Goal: Contribute content: Contribute content

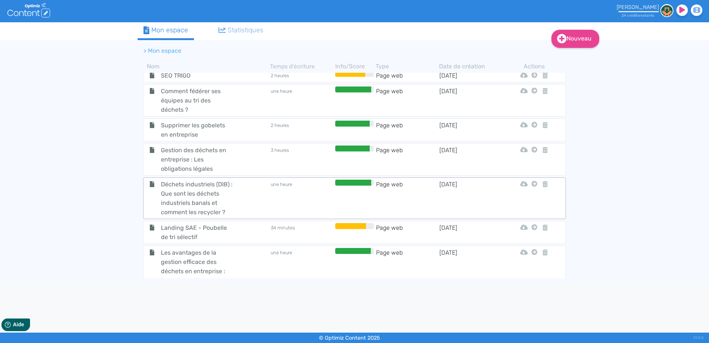
scroll to position [255, 0]
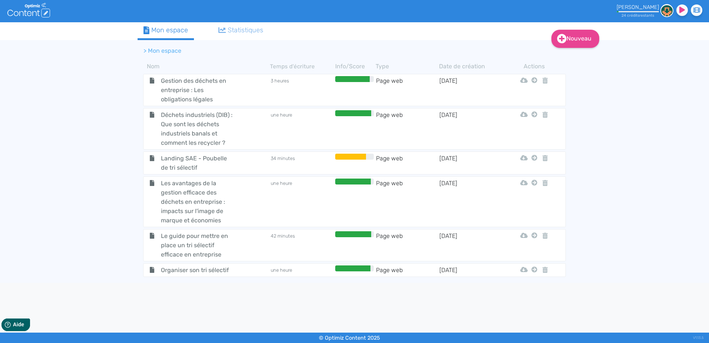
click at [305, 269] on td "une heure" at bounding box center [301, 269] width 63 height 9
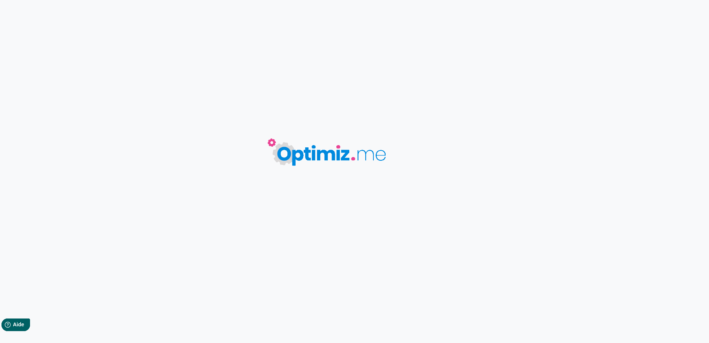
type input "Organiser son tri sélectif"
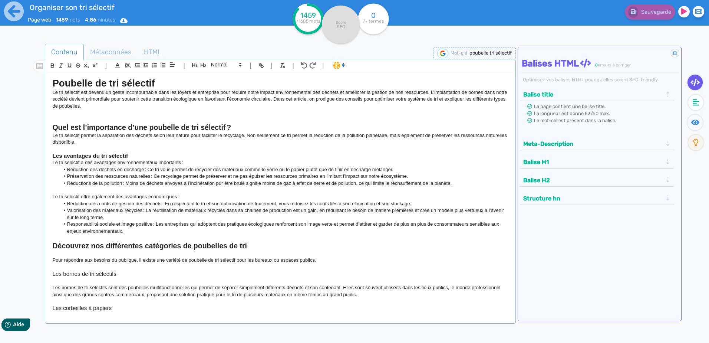
drag, startPoint x: 490, startPoint y: 306, endPoint x: 20, endPoint y: -39, distance: 582.8
click at [20, 0] on html "Organiser son tri sélectif Page web 1459 mots 4.86 minutes Html Pdf Word 1459 /…" at bounding box center [354, 171] width 709 height 343
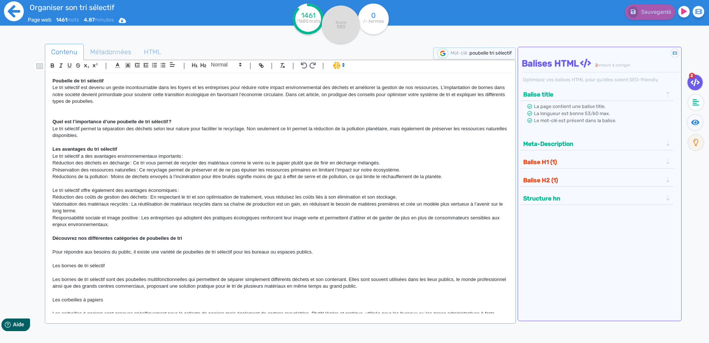
click at [17, 7] on icon at bounding box center [14, 11] width 20 height 20
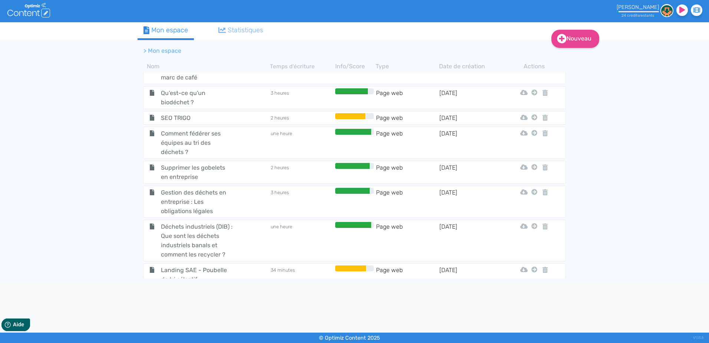
scroll to position [255, 0]
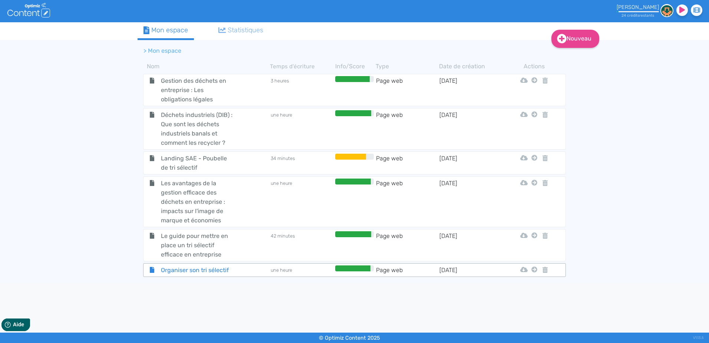
click at [231, 270] on span "Organiser son tri sélectif" at bounding box center [196, 269] width 83 height 9
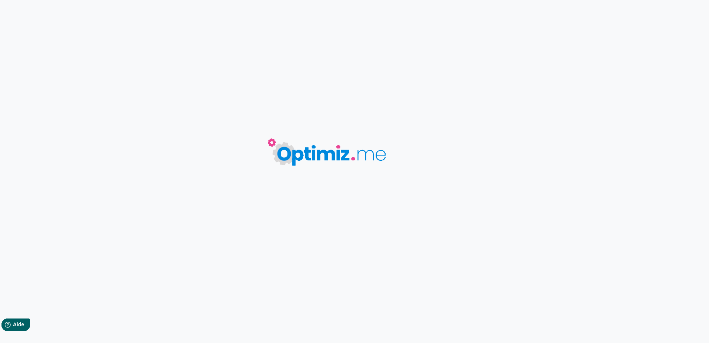
type input "Organiser son tri sélectif"
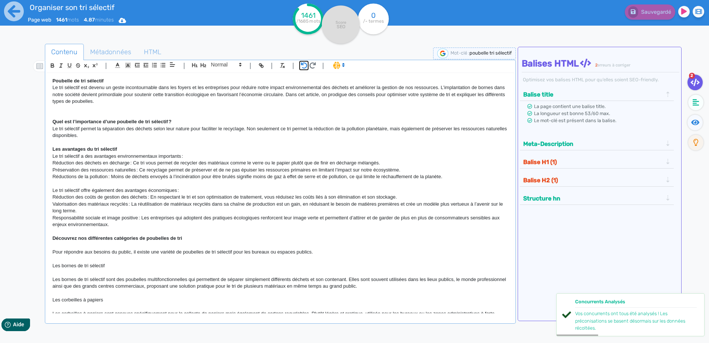
click at [301, 64] on icon "button" at bounding box center [304, 65] width 6 height 6
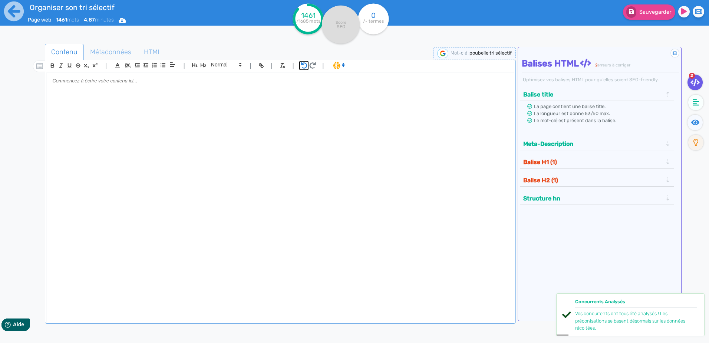
click at [301, 64] on icon "button" at bounding box center [304, 65] width 6 height 6
click at [310, 63] on icon "button" at bounding box center [313, 65] width 6 height 6
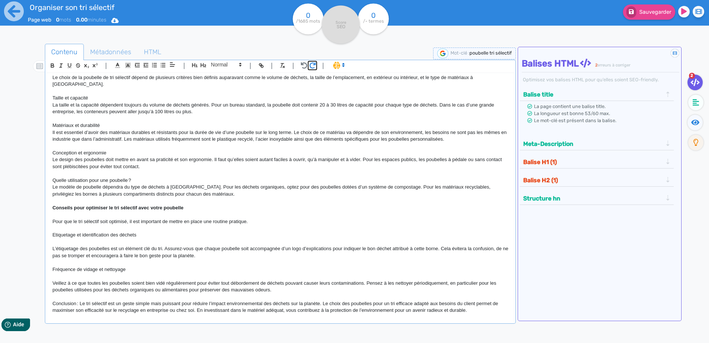
click at [310, 63] on icon "button" at bounding box center [313, 65] width 6 height 6
click at [304, 64] on icon "button" at bounding box center [304, 65] width 7 height 6
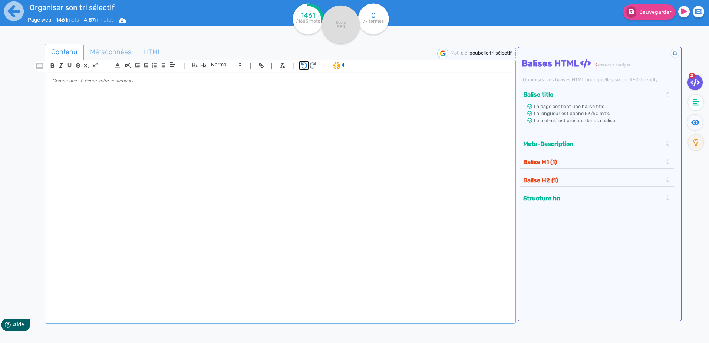
click at [304, 64] on icon "button" at bounding box center [304, 65] width 7 height 6
click at [309, 64] on icon "button" at bounding box center [312, 65] width 7 height 6
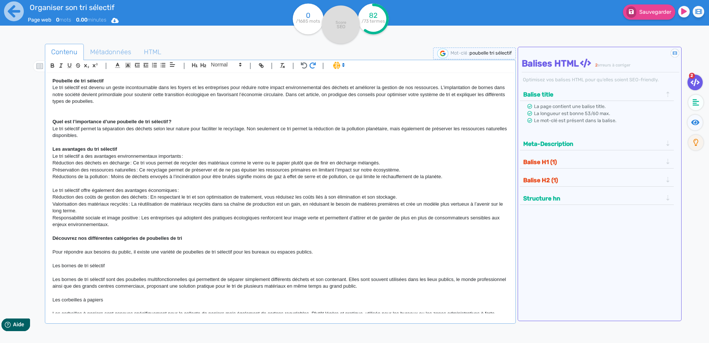
scroll to position [626, 0]
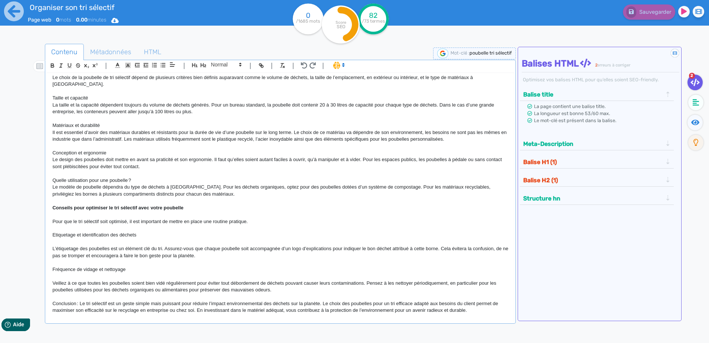
click at [299, 64] on div "| | H3 H4 H5 H6 Normal | | | |" at bounding box center [280, 66] width 468 height 13
click at [302, 64] on icon "button" at bounding box center [304, 65] width 6 height 6
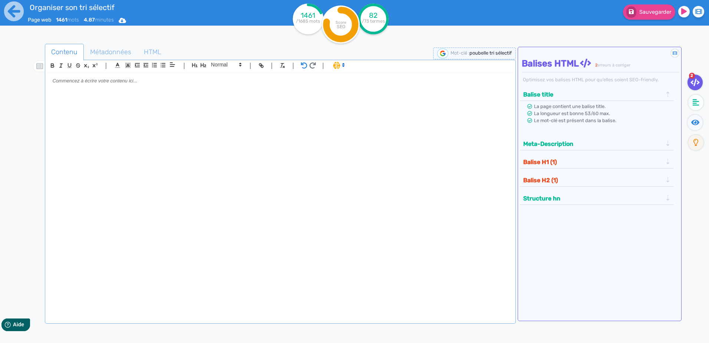
scroll to position [0, 0]
click at [312, 63] on icon "button" at bounding box center [313, 65] width 6 height 6
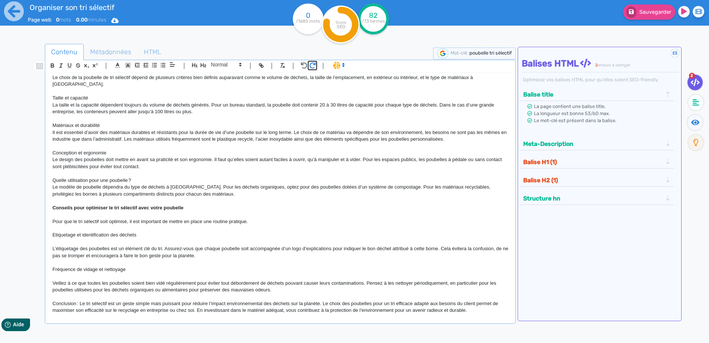
click at [312, 63] on icon "button" at bounding box center [313, 65] width 6 height 6
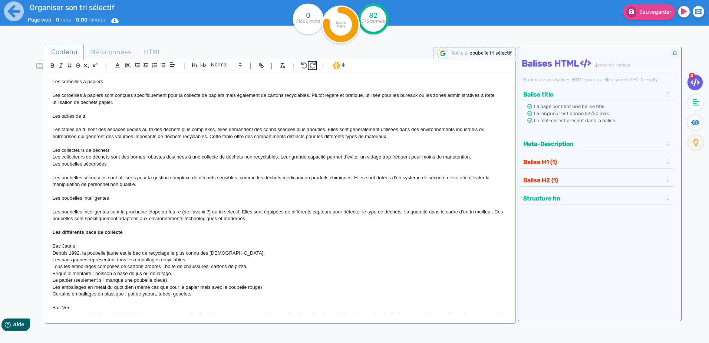
scroll to position [0, 0]
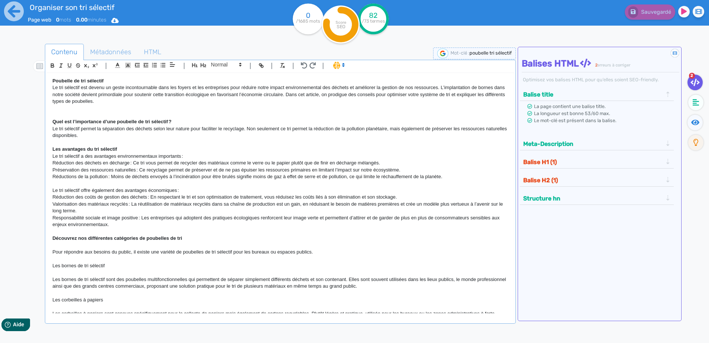
click at [53, 80] on strong "Poubelle de tri sélectif" at bounding box center [77, 81] width 51 height 6
drag, startPoint x: 106, startPoint y: 80, endPoint x: 34, endPoint y: 79, distance: 71.6
click at [34, 79] on div "Contenu Métadonnées HTML | | H3 H4 H5 H6 Normal | | | | Poubelle de tri sélecti…" at bounding box center [365, 215] width 687 height 347
click at [193, 64] on icon "button" at bounding box center [195, 65] width 6 height 6
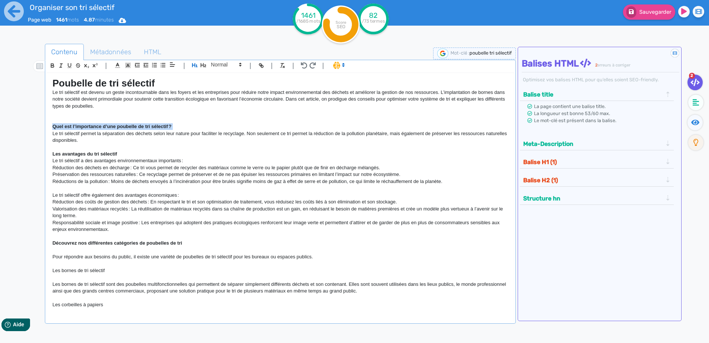
drag, startPoint x: 173, startPoint y: 126, endPoint x: 42, endPoint y: 129, distance: 130.6
click at [42, 129] on div "Contenu Métadonnées HTML | | H3 H4 H5 H6 Normal | | | | Poubelle de tri sélecti…" at bounding box center [365, 215] width 687 height 347
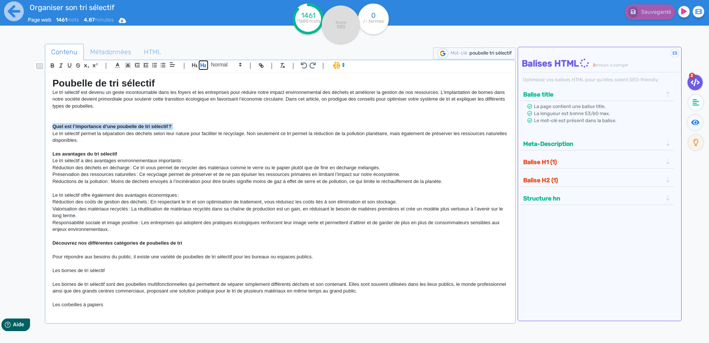
click at [205, 64] on icon "button" at bounding box center [203, 65] width 6 height 6
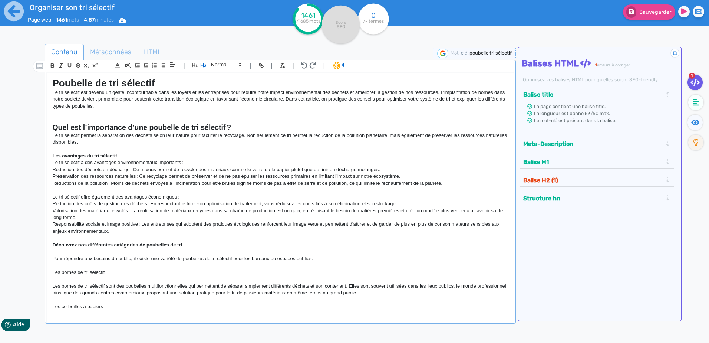
drag, startPoint x: 118, startPoint y: 153, endPoint x: 33, endPoint y: 151, distance: 85.3
click at [33, 151] on div "Contenu Métadonnées HTML | | H3 H4 H5 H6 Normal | | | | Poubelle de tri sélecti…" at bounding box center [365, 215] width 687 height 347
click at [240, 63] on icon at bounding box center [240, 64] width 7 height 7
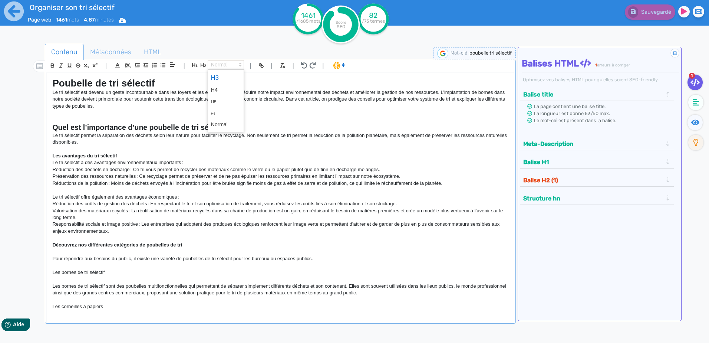
click at [225, 77] on span at bounding box center [226, 77] width 30 height 13
click at [134, 154] on h3 "Les avantages du tri sélectif" at bounding box center [280, 155] width 456 height 7
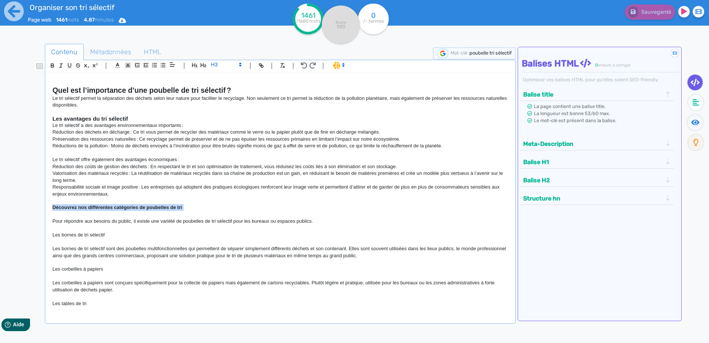
drag, startPoint x: 185, startPoint y: 208, endPoint x: 42, endPoint y: 208, distance: 142.8
click at [42, 208] on div "Contenu Métadonnées HTML | | H3 H4 H5 H6 Normal | | | | Poubelle de tri sélecti…" at bounding box center [365, 215] width 687 height 347
click at [203, 63] on icon "button" at bounding box center [203, 65] width 6 height 6
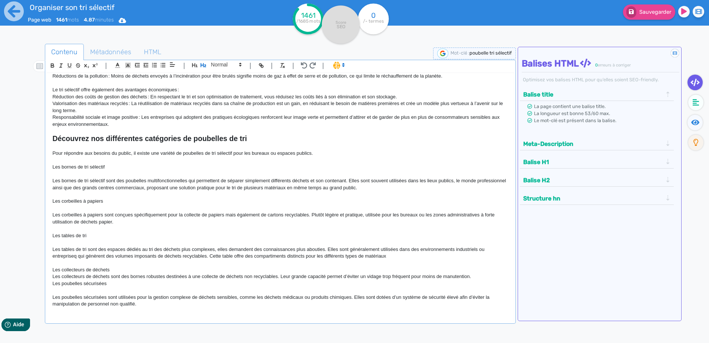
scroll to position [111, 0]
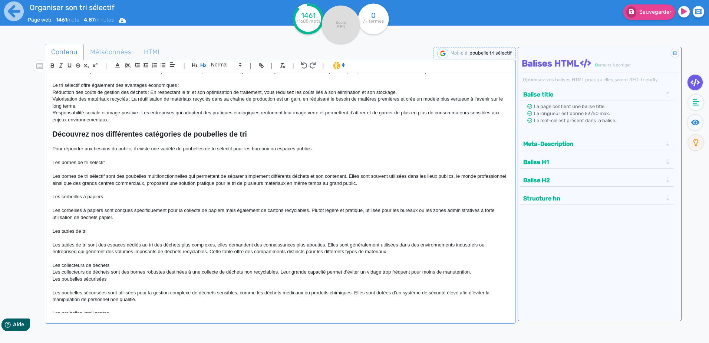
click at [80, 146] on p "Pour répondre aux besoins du public, il existe une variété de poubelles de tri …" at bounding box center [280, 148] width 456 height 7
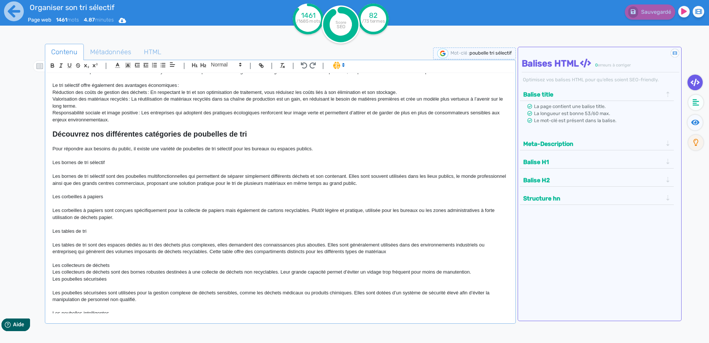
drag, startPoint x: 111, startPoint y: 161, endPoint x: 52, endPoint y: 160, distance: 58.6
click at [52, 160] on div "Poubelle de tri sélectif Le tri sélectif est devenu un geste incontournable dan…" at bounding box center [280, 193] width 467 height 240
click at [236, 64] on span at bounding box center [226, 64] width 36 height 9
click at [226, 73] on span at bounding box center [226, 77] width 30 height 13
drag, startPoint x: 119, startPoint y: 197, endPoint x: 49, endPoint y: 188, distance: 71.4
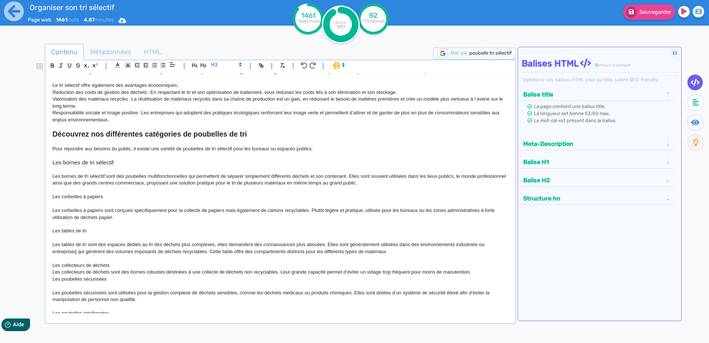
click at [49, 188] on div "Poubelle de tri sélectif Le tri sélectif est devenu un geste incontournable dan…" at bounding box center [280, 193] width 467 height 240
click at [214, 62] on span at bounding box center [226, 64] width 36 height 9
click at [224, 77] on span at bounding box center [226, 77] width 30 height 13
drag, startPoint x: 98, startPoint y: 231, endPoint x: 49, endPoint y: 222, distance: 49.6
click at [43, 226] on div "Contenu Métadonnées HTML | | H3 H4 H5 H6 Normal | | | | Poubelle de tri sélecti…" at bounding box center [365, 215] width 687 height 347
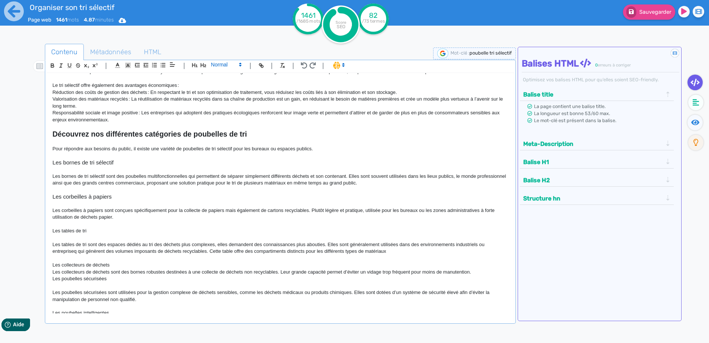
click at [238, 63] on icon at bounding box center [240, 64] width 7 height 7
click at [224, 75] on span at bounding box center [226, 77] width 30 height 13
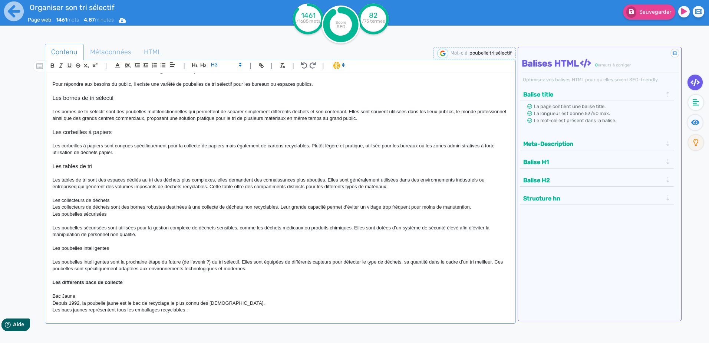
scroll to position [185, 0]
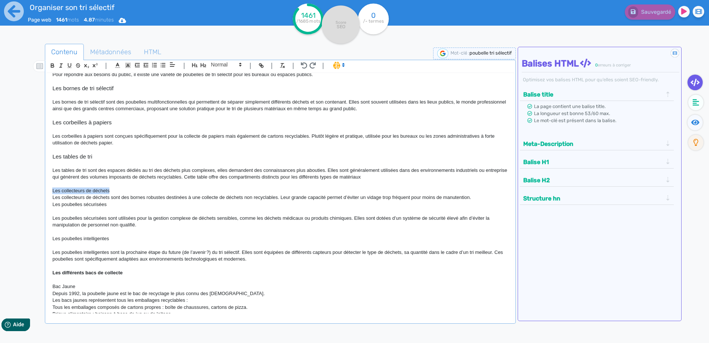
drag, startPoint x: 110, startPoint y: 189, endPoint x: 49, endPoint y: 191, distance: 60.8
click at [49, 191] on div "Poubelle de tri sélectif Le tri sélectif est devenu un geste incontournable dan…" at bounding box center [280, 193] width 467 height 240
click at [222, 66] on span at bounding box center [226, 64] width 36 height 9
click at [225, 80] on span at bounding box center [226, 77] width 30 height 13
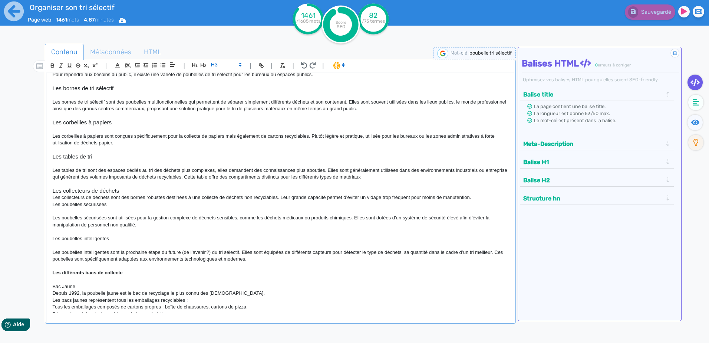
click at [73, 176] on p "Les tables de tri sont des espaces dédiés au tri des déchets plus complexes, el…" at bounding box center [280, 174] width 456 height 14
click at [151, 199] on p "Les collecteurs de déchets sont des bornes robustes destinées à une collecte de…" at bounding box center [280, 197] width 456 height 7
click at [119, 190] on h3 "Les collecteurs de déchets" at bounding box center [280, 190] width 456 height 7
drag, startPoint x: 111, startPoint y: 238, endPoint x: 36, endPoint y: 235, distance: 74.6
click at [37, 235] on div "Contenu Métadonnées HTML | | H3 H4 H5 H6 Normal | | | | Poubelle de tri sélecti…" at bounding box center [365, 215] width 687 height 347
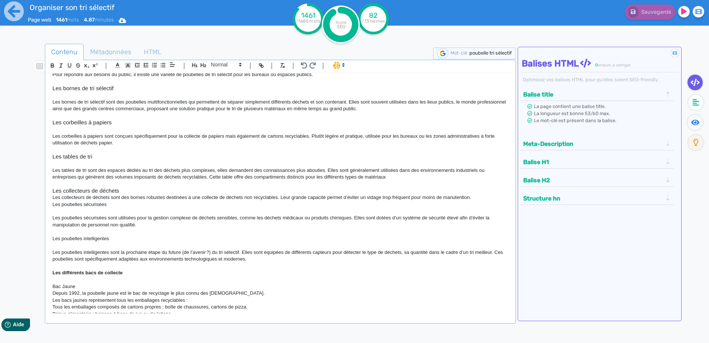
drag, startPoint x: 112, startPoint y: 201, endPoint x: 37, endPoint y: 204, distance: 75.3
click at [38, 204] on div "Contenu Métadonnées HTML | | H3 H4 H5 H6 Normal | | | | Poubelle de tri sélecti…" at bounding box center [365, 215] width 687 height 347
click at [227, 65] on span at bounding box center [226, 64] width 36 height 9
click at [225, 79] on span at bounding box center [226, 77] width 30 height 13
click at [482, 195] on p "Les collecteurs de déchets sont des bornes robustes destinées à une collecte de…" at bounding box center [280, 197] width 456 height 7
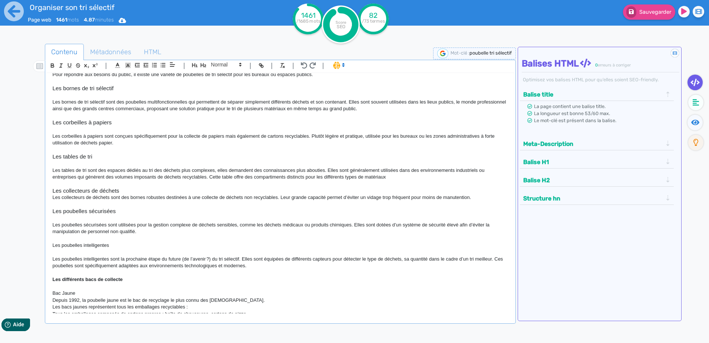
click at [90, 224] on p "Les poubelles sécurisées sont utilisées pour la gestion complexe de déchets sen…" at bounding box center [280, 228] width 456 height 14
click at [93, 218] on p at bounding box center [280, 217] width 456 height 7
click at [129, 191] on h3 "Les collecteurs de déchets" at bounding box center [280, 190] width 456 height 7
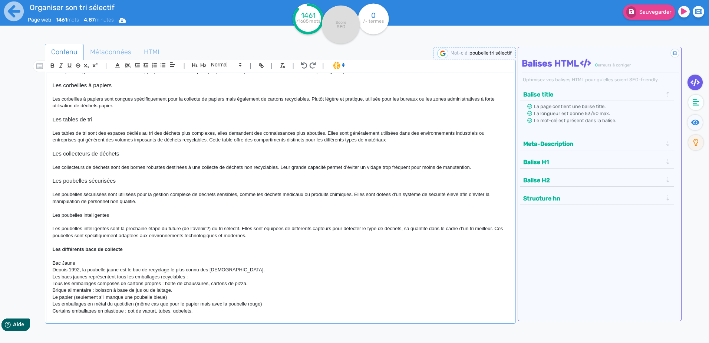
scroll to position [260, 0]
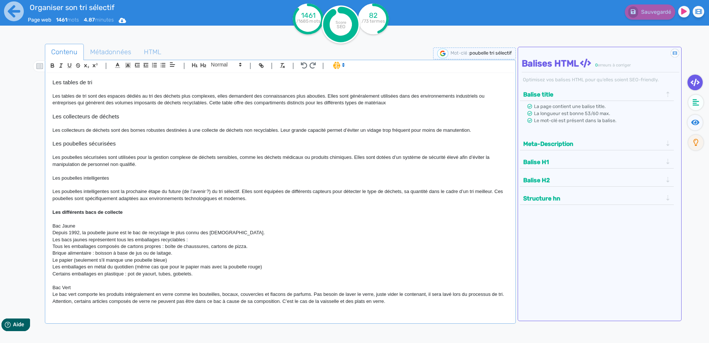
drag, startPoint x: 115, startPoint y: 177, endPoint x: 50, endPoint y: 177, distance: 64.2
click at [50, 177] on div "Poubelle de tri sélectif Le tri sélectif est devenu un geste incontournable dan…" at bounding box center [280, 193] width 467 height 240
click at [225, 63] on span at bounding box center [226, 64] width 36 height 9
click at [218, 77] on span at bounding box center [226, 77] width 30 height 13
click at [119, 212] on strong "Les différents bacs de collecte" at bounding box center [87, 212] width 70 height 6
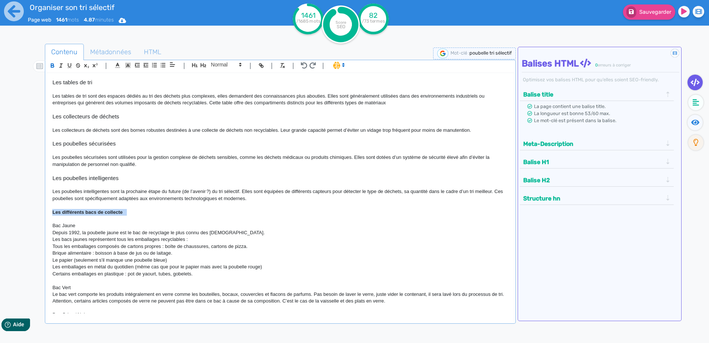
drag, startPoint x: 131, startPoint y: 212, endPoint x: 41, endPoint y: 213, distance: 89.7
click at [41, 213] on div "Contenu Métadonnées HTML | | H3 H4 H5 H6 Normal | | | | Poubelle de tri sélecti…" at bounding box center [365, 215] width 687 height 347
click at [236, 60] on div "| | H3 H4 H5 H6 Normal | | | | Poubelle de tri sélectif Le tri sélectif est dev…" at bounding box center [280, 192] width 471 height 264
click at [237, 62] on icon at bounding box center [240, 64] width 7 height 7
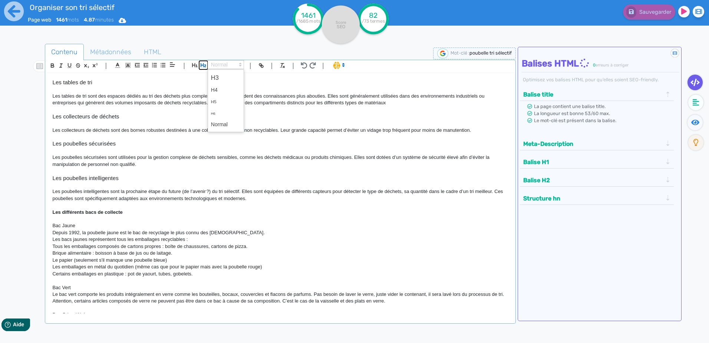
click at [203, 63] on icon "button" at bounding box center [203, 65] width 6 height 6
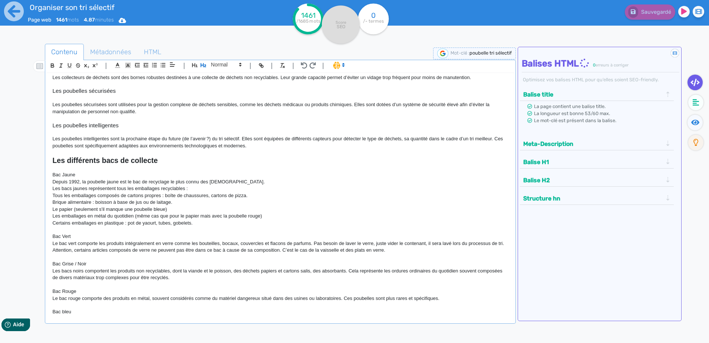
scroll to position [334, 0]
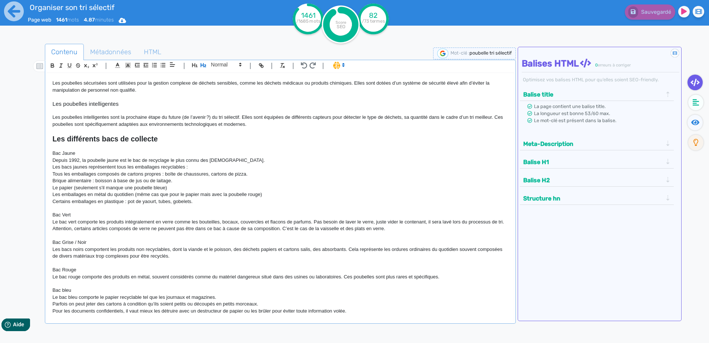
drag, startPoint x: 77, startPoint y: 152, endPoint x: 126, endPoint y: 143, distance: 50.3
click at [32, 151] on div "Contenu Métadonnées HTML | | H3 H4 H5 H6 Normal | | | | Poubelle de tri sélecti…" at bounding box center [365, 215] width 687 height 347
click at [235, 62] on span at bounding box center [226, 64] width 36 height 9
click at [217, 78] on span at bounding box center [226, 77] width 30 height 13
click at [98, 163] on p "Depuis 1992, la poubelle jaune est le bac de recyclage le plus connu des [DEMOG…" at bounding box center [280, 160] width 456 height 7
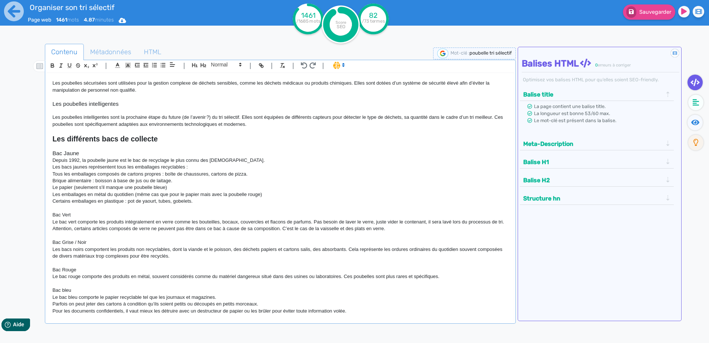
click at [82, 150] on h3 "Bac Jaune" at bounding box center [280, 153] width 456 height 7
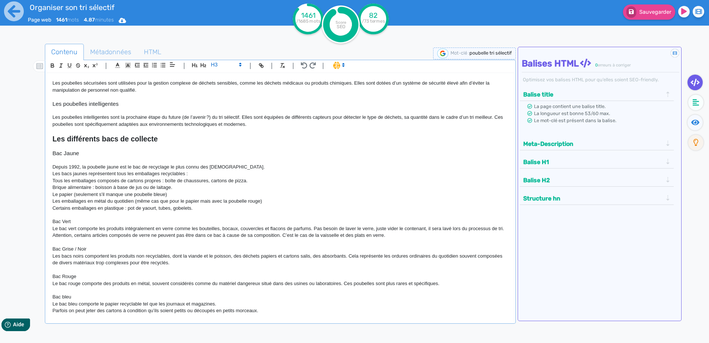
click at [75, 220] on p "Bac Vert" at bounding box center [280, 221] width 456 height 7
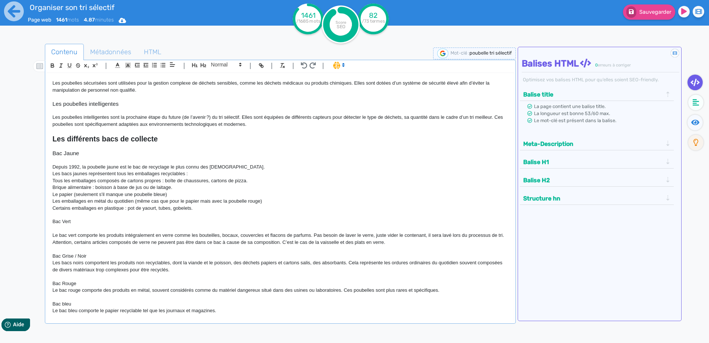
drag, startPoint x: 74, startPoint y: 221, endPoint x: 36, endPoint y: 219, distance: 37.5
click at [36, 219] on div "Contenu Métadonnées HTML | | H3 H4 H5 H6 Normal | | | | Poubelle de tri sélecti…" at bounding box center [365, 215] width 687 height 347
click at [235, 67] on span at bounding box center [226, 64] width 36 height 9
click at [223, 75] on span at bounding box center [226, 77] width 30 height 13
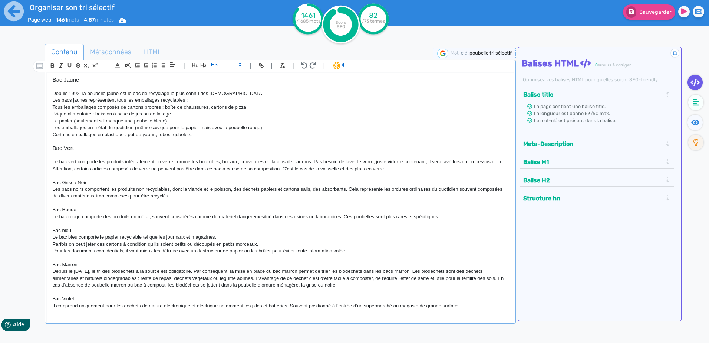
scroll to position [408, 0]
click at [93, 185] on p "Bac Grise / Noir" at bounding box center [280, 181] width 456 height 7
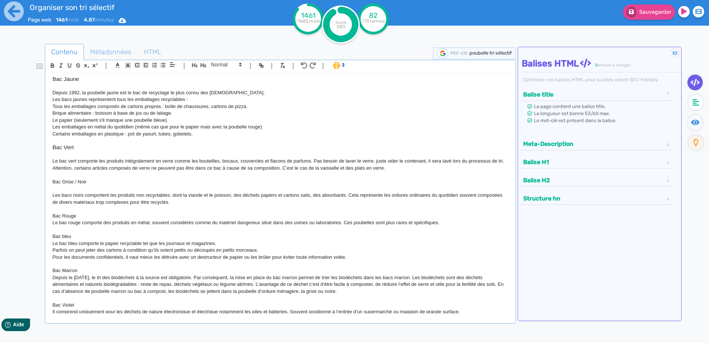
drag, startPoint x: 88, startPoint y: 185, endPoint x: 50, endPoint y: 188, distance: 38.7
click at [50, 188] on div "Poubelle de tri sélectif Le tri sélectif est devenu un geste incontournable dan…" at bounding box center [280, 193] width 467 height 240
click at [235, 60] on span at bounding box center [226, 64] width 36 height 9
click at [218, 78] on span at bounding box center [226, 77] width 30 height 13
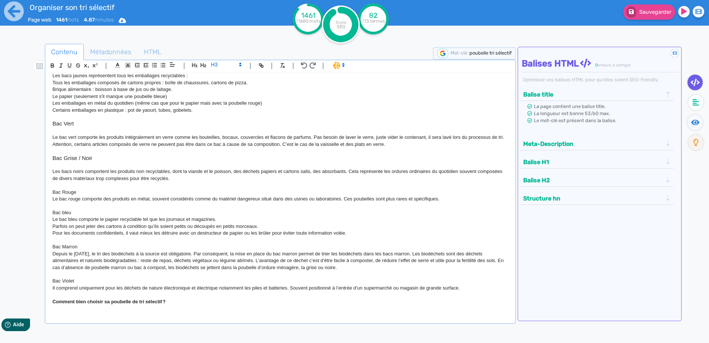
scroll to position [445, 0]
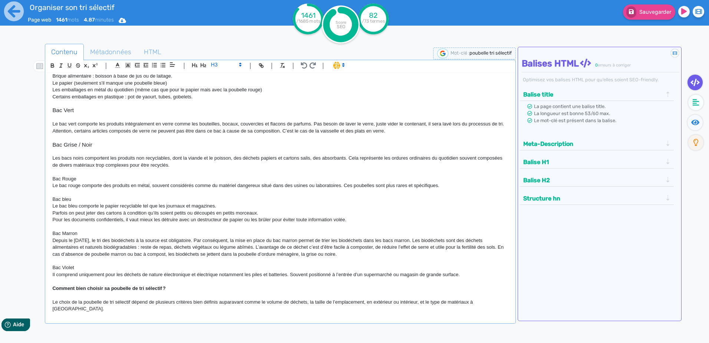
drag, startPoint x: 78, startPoint y: 187, endPoint x: 34, endPoint y: 185, distance: 44.2
click at [34, 185] on div "Contenu Métadonnées HTML | | H3 H4 H5 H6 Normal | | | | Poubelle de tri sélecti…" at bounding box center [365, 215] width 687 height 347
click at [241, 65] on icon at bounding box center [240, 64] width 7 height 7
click at [225, 78] on span at bounding box center [226, 77] width 30 height 13
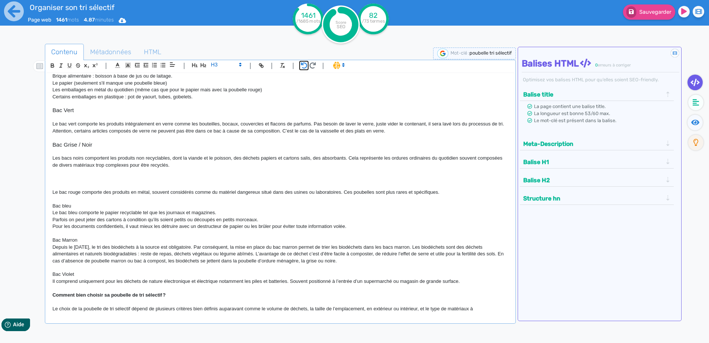
click at [302, 64] on icon "button" at bounding box center [304, 65] width 6 height 6
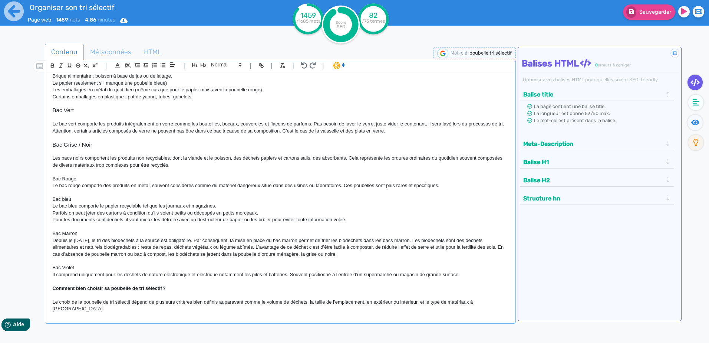
drag, startPoint x: 81, startPoint y: 184, endPoint x: 73, endPoint y: 173, distance: 13.7
click at [36, 184] on div "Contenu Métadonnées HTML | | H3 H4 H5 H6 Normal | | | | Poubelle de tri sélecti…" at bounding box center [365, 215] width 687 height 347
click at [231, 64] on span at bounding box center [226, 64] width 36 height 9
click at [230, 78] on span at bounding box center [226, 77] width 30 height 13
click at [82, 182] on h3 "Bac Rouge" at bounding box center [280, 178] width 456 height 7
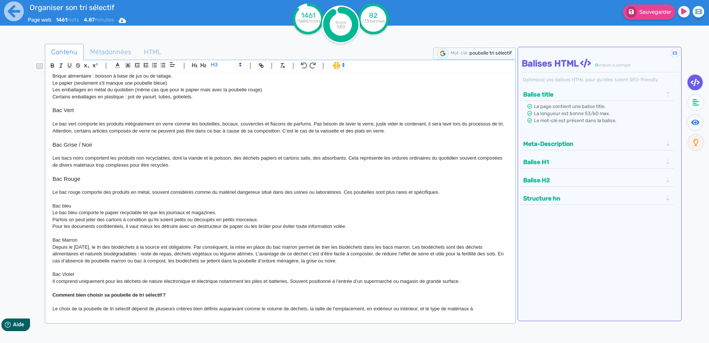
drag, startPoint x: 62, startPoint y: 212, endPoint x: 27, endPoint y: 209, distance: 35.7
click at [27, 210] on div "Contenu Métadonnées HTML | | H3 H4 H5 H6 Normal | | | | Poubelle de tri sélecti…" at bounding box center [365, 215] width 687 height 347
click at [237, 61] on span at bounding box center [226, 64] width 36 height 9
click at [220, 77] on span at bounding box center [226, 77] width 30 height 13
click at [93, 209] on h3 "Bac bleu" at bounding box center [280, 205] width 456 height 7
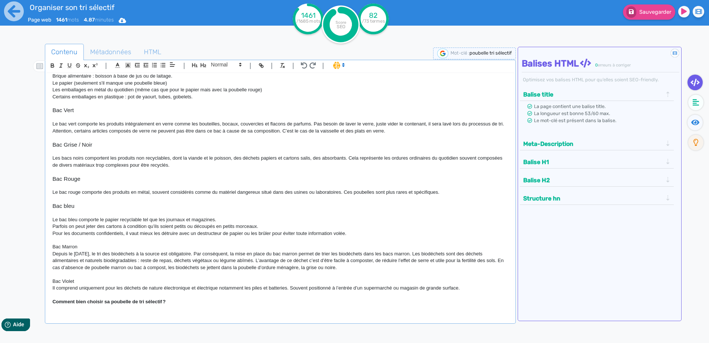
scroll to position [482, 0]
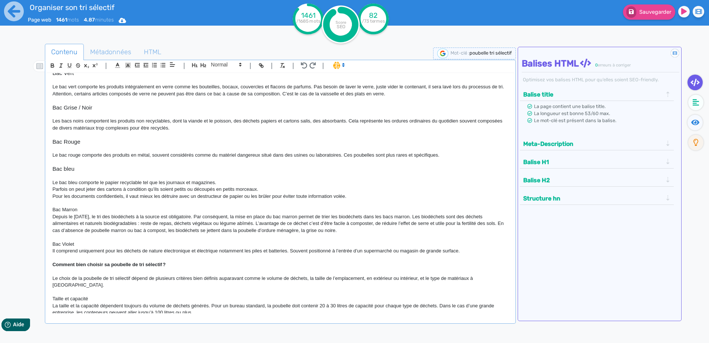
drag, startPoint x: 85, startPoint y: 219, endPoint x: 29, endPoint y: 215, distance: 56.9
click at [29, 215] on div "Contenu Métadonnées HTML | | H3 H4 H5 H6 Normal | | | | Poubelle de tri sélecti…" at bounding box center [365, 215] width 687 height 347
click at [237, 59] on ul "Contenu Métadonnées HTML" at bounding box center [280, 52] width 471 height 17
click at [236, 62] on span at bounding box center [226, 64] width 36 height 9
click at [224, 77] on span at bounding box center [226, 77] width 30 height 13
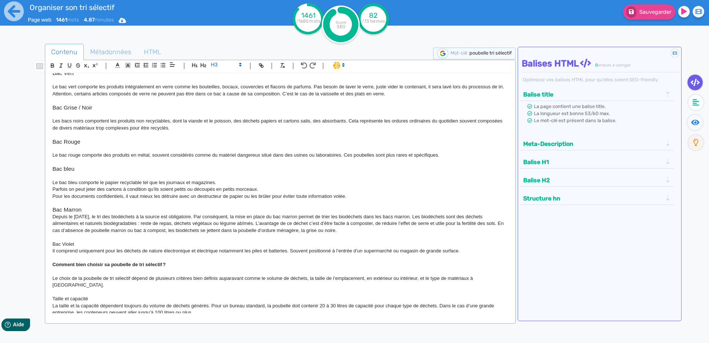
click at [108, 213] on h3 "Bac Marron" at bounding box center [280, 209] width 456 height 7
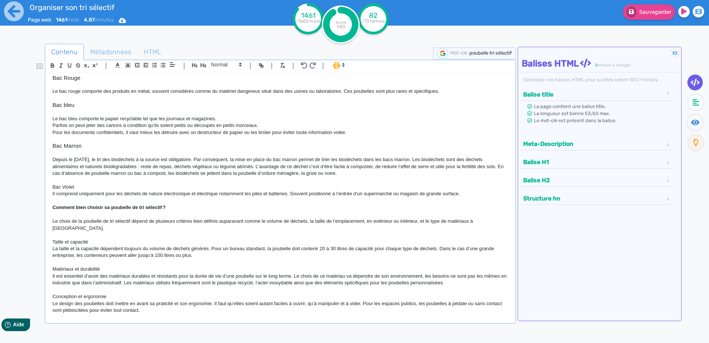
scroll to position [556, 0]
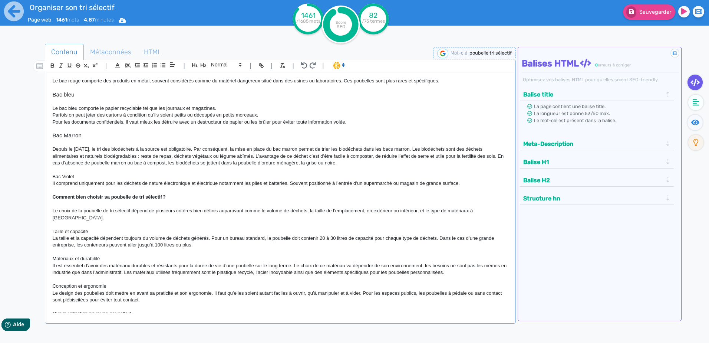
drag, startPoint x: 85, startPoint y: 183, endPoint x: 80, endPoint y: 166, distance: 17.2
click at [33, 182] on div "Contenu Métadonnées HTML | | H3 H4 H5 H6 Normal | | | | Poubelle de tri sélecti…" at bounding box center [365, 215] width 687 height 347
click at [233, 66] on span at bounding box center [226, 64] width 36 height 9
click at [230, 76] on span at bounding box center [226, 77] width 30 height 13
click at [99, 173] on p at bounding box center [280, 169] width 456 height 7
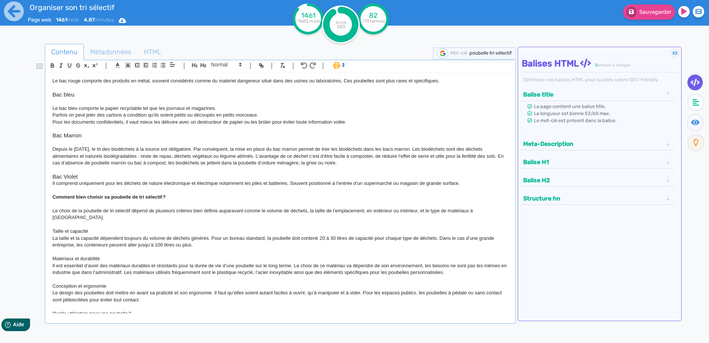
click at [94, 180] on h3 "Bac Violet" at bounding box center [280, 176] width 456 height 7
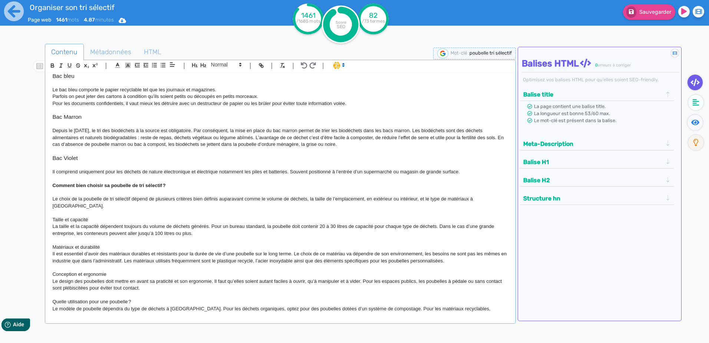
scroll to position [593, 0]
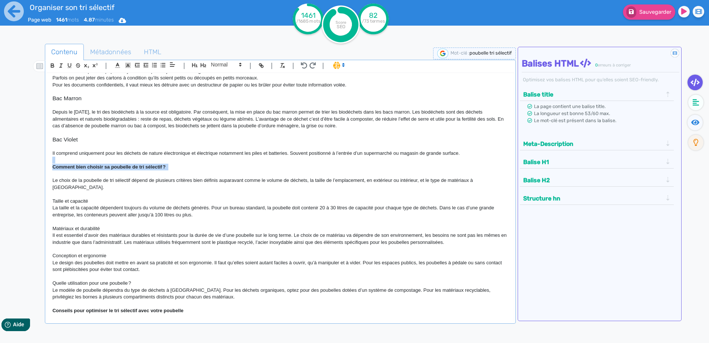
drag, startPoint x: 170, startPoint y: 172, endPoint x: 14, endPoint y: 166, distance: 156.6
click at [8, 169] on div "Organiser son tri sélectif Page web 1461 mots 4.87 minutes Html Pdf Word 1461 /…" at bounding box center [354, 194] width 709 height 389
click at [234, 61] on span at bounding box center [226, 64] width 36 height 9
click at [204, 62] on button "button" at bounding box center [203, 65] width 9 height 9
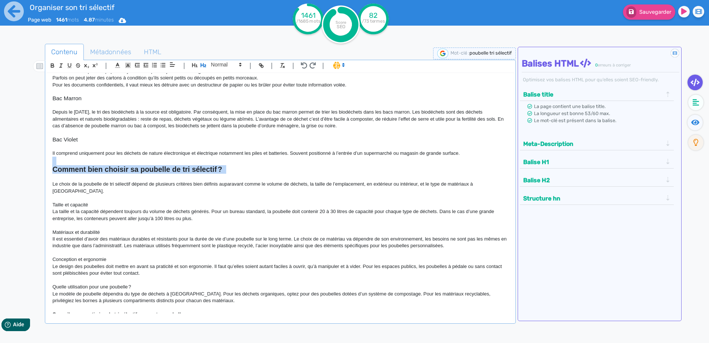
click at [187, 173] on strong "Comment bien choisir sa poubelle de tri sélectif ?" at bounding box center [137, 169] width 170 height 8
click at [98, 194] on p "Le choix de la poubelle de tri sélectif dépend de plusieurs critères bien défin…" at bounding box center [280, 188] width 456 height 14
drag, startPoint x: 93, startPoint y: 205, endPoint x: 46, endPoint y: 206, distance: 47.1
click at [46, 206] on div "| | H3 H4 H5 H6 Normal | | | | Poubelle de tri sélectif Le tri sélectif est dev…" at bounding box center [280, 192] width 471 height 264
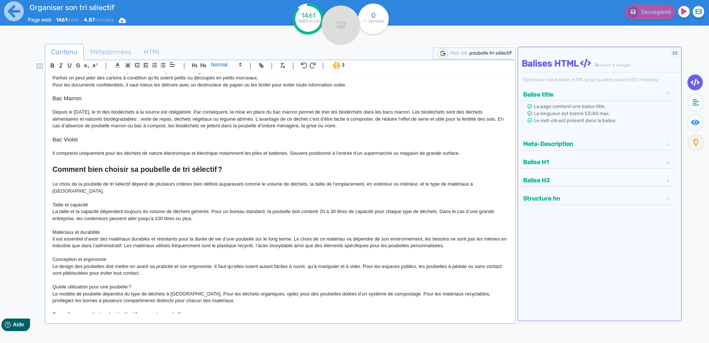
click at [231, 64] on span at bounding box center [226, 64] width 36 height 9
click at [224, 77] on span at bounding box center [226, 77] width 30 height 13
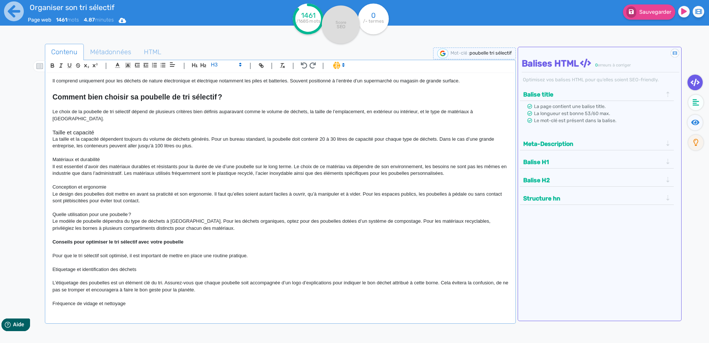
scroll to position [667, 0]
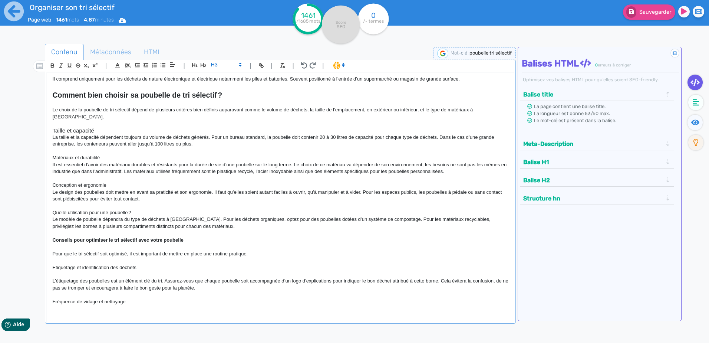
drag, startPoint x: 108, startPoint y: 160, endPoint x: 44, endPoint y: 157, distance: 63.1
click at [44, 157] on div "Contenu Métadonnées HTML | | H3 H4 H5 H6 Normal | | | | Poubelle de tri sélecti…" at bounding box center [365, 215] width 687 height 347
click at [227, 62] on span at bounding box center [226, 64] width 36 height 9
click at [226, 75] on span at bounding box center [226, 77] width 30 height 13
drag, startPoint x: 109, startPoint y: 185, endPoint x: 14, endPoint y: 181, distance: 94.6
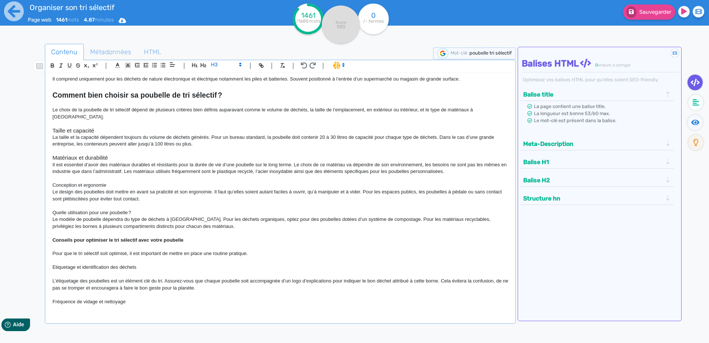
click at [15, 183] on div "Organiser son tri sélectif Page web 1461 mots 4.87 minutes Html Pdf Word 1461 /…" at bounding box center [354, 194] width 709 height 389
click at [234, 63] on span at bounding box center [226, 64] width 36 height 9
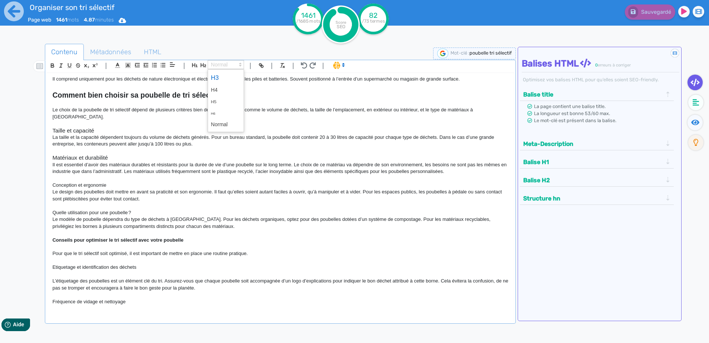
click at [228, 74] on span at bounding box center [226, 77] width 30 height 13
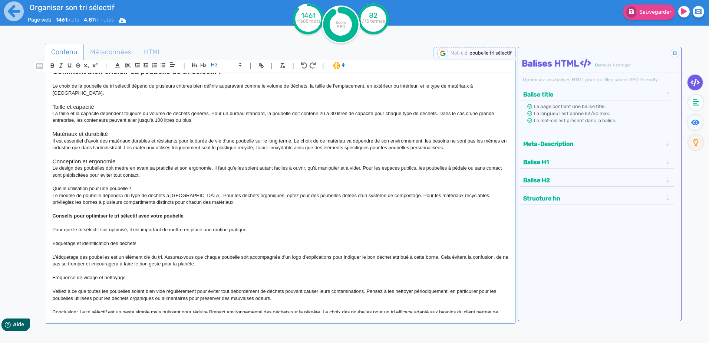
scroll to position [705, 0]
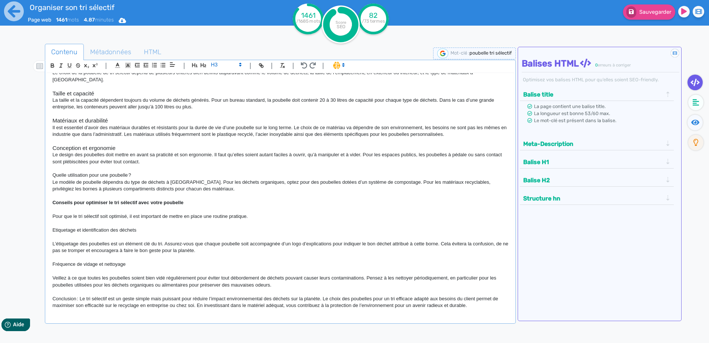
drag, startPoint x: 122, startPoint y: 175, endPoint x: -1, endPoint y: 175, distance: 123.8
click at [0, 175] on html "Organiser son tri sélectif Page web 1461 mots 4.87 minutes Html Pdf Word 1461 /…" at bounding box center [354, 171] width 709 height 343
click at [226, 64] on span at bounding box center [226, 64] width 36 height 9
click at [218, 76] on span at bounding box center [226, 77] width 30 height 13
click at [125, 169] on p at bounding box center [280, 168] width 456 height 7
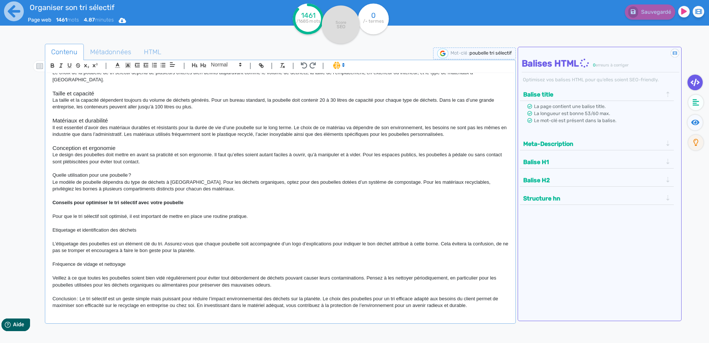
drag, startPoint x: 135, startPoint y: 174, endPoint x: 44, endPoint y: 173, distance: 90.9
click at [44, 173] on div "Contenu Métadonnées HTML | | H3 H4 H5 H6 Normal | | | | Poubelle de tri sélecti…" at bounding box center [365, 215] width 687 height 347
click at [238, 65] on icon at bounding box center [240, 64] width 7 height 7
click at [217, 75] on span at bounding box center [226, 77] width 30 height 13
click at [155, 176] on h3 "Quelle utilisation pour une poubelle ?" at bounding box center [280, 175] width 456 height 7
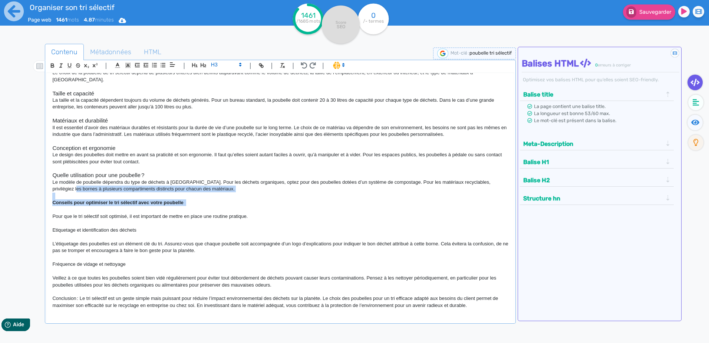
drag, startPoint x: 187, startPoint y: 202, endPoint x: 33, endPoint y: 192, distance: 153.9
click at [33, 192] on div "Contenu Métadonnées HTML | | H3 H4 H5 H6 Normal | | | | Poubelle de tri sélecti…" at bounding box center [365, 215] width 687 height 347
click at [201, 200] on p "Conseils pour optimiser le tri sélectif avec votre poubelle" at bounding box center [280, 202] width 456 height 7
drag, startPoint x: 185, startPoint y: 204, endPoint x: 53, endPoint y: 201, distance: 131.7
click at [53, 201] on p "Conseils pour optimiser le tri sélectif avec votre poubelle" at bounding box center [280, 202] width 456 height 7
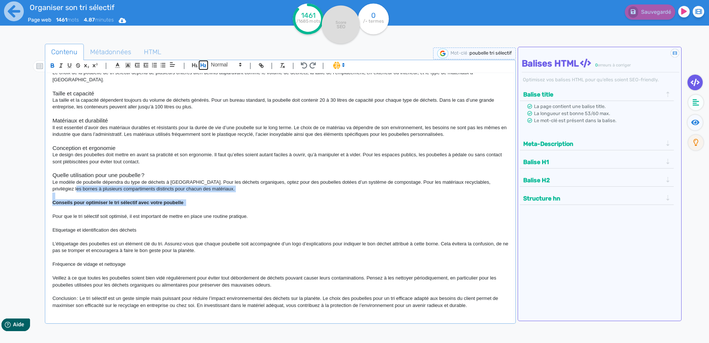
click at [204, 66] on icon "button" at bounding box center [203, 65] width 6 height 6
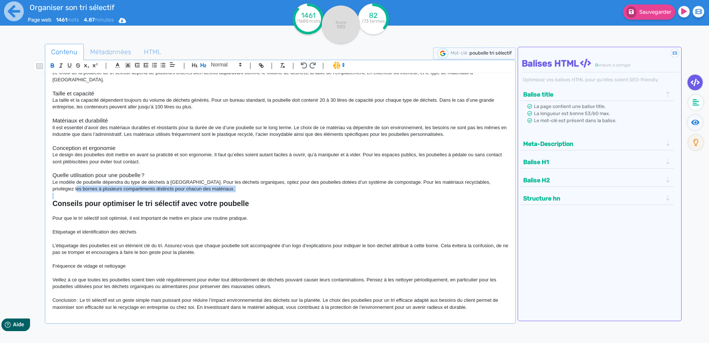
scroll to position [706, 0]
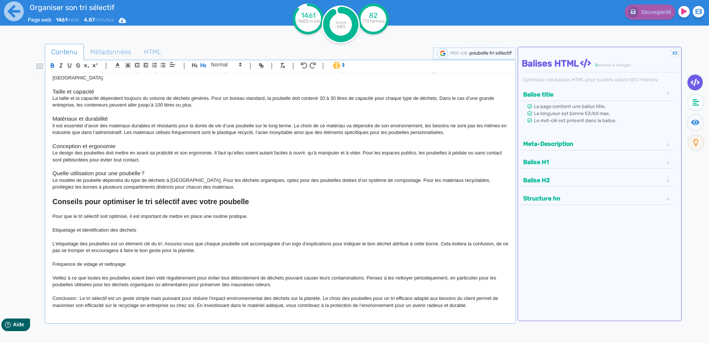
click at [294, 227] on p "Etiquetage et identification des déchets" at bounding box center [280, 230] width 456 height 7
drag, startPoint x: 139, startPoint y: 230, endPoint x: 6, endPoint y: 230, distance: 133.5
click at [6, 230] on div "Organiser son tri sélectif Page web 1461 mots 4.87 minutes Html Pdf Word 1461 /…" at bounding box center [354, 194] width 709 height 389
click at [234, 65] on span at bounding box center [226, 64] width 36 height 9
click at [222, 76] on span at bounding box center [226, 77] width 30 height 13
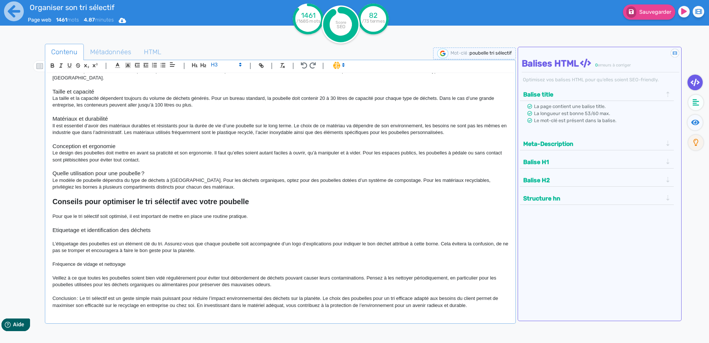
drag, startPoint x: 127, startPoint y: 265, endPoint x: 41, endPoint y: 267, distance: 85.7
click at [43, 267] on div "Contenu Métadonnées HTML | | H3 H4 H5 H6 Normal | | | | Poubelle de tri sélecti…" at bounding box center [365, 215] width 687 height 347
click at [230, 63] on span at bounding box center [226, 64] width 36 height 9
click at [230, 77] on span at bounding box center [226, 77] width 30 height 13
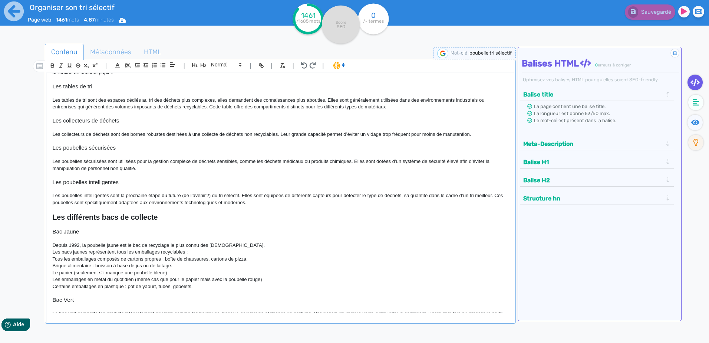
scroll to position [260, 0]
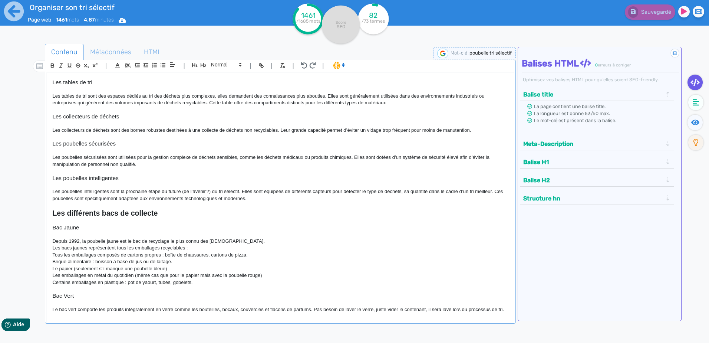
click at [65, 233] on h3 at bounding box center [280, 234] width 456 height 7
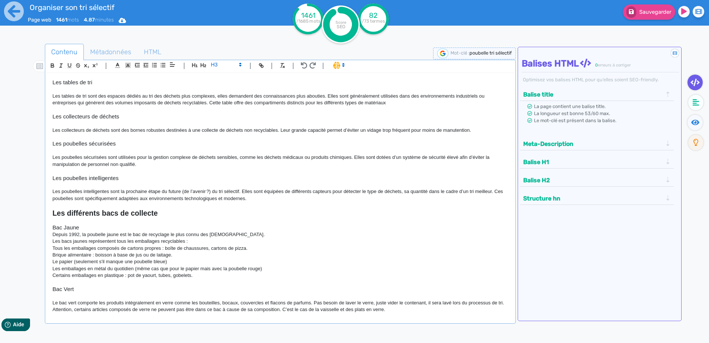
scroll to position [297, 0]
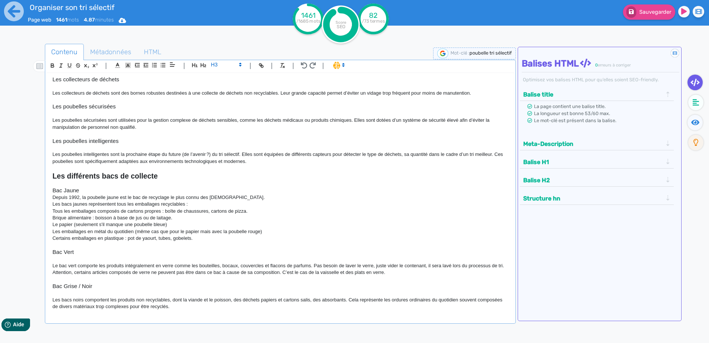
click at [62, 260] on p at bounding box center [280, 258] width 456 height 7
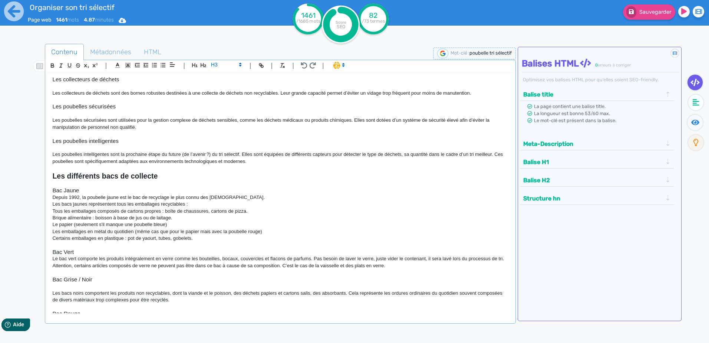
click at [82, 289] on p at bounding box center [280, 286] width 456 height 7
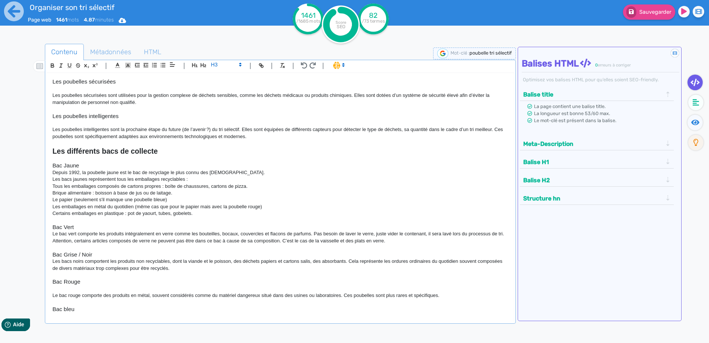
scroll to position [334, 0]
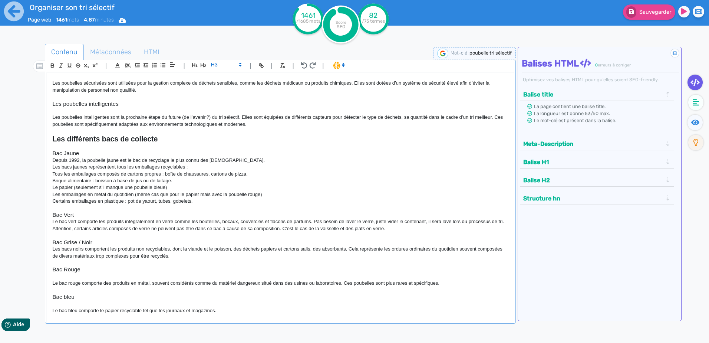
click at [79, 266] on p at bounding box center [280, 262] width 456 height 7
click at [77, 273] on h3 "Bac Rouge" at bounding box center [280, 269] width 456 height 7
click at [77, 280] on h3 at bounding box center [280, 276] width 456 height 7
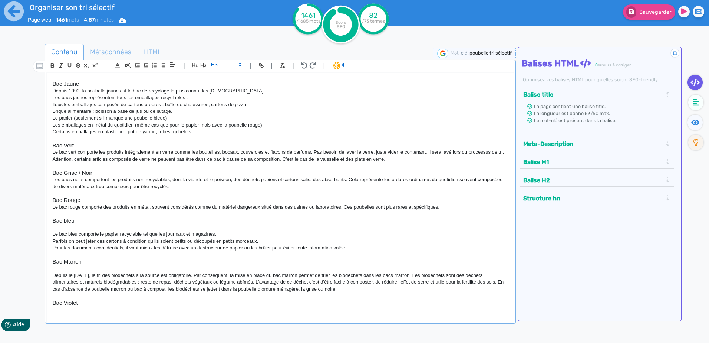
scroll to position [408, 0]
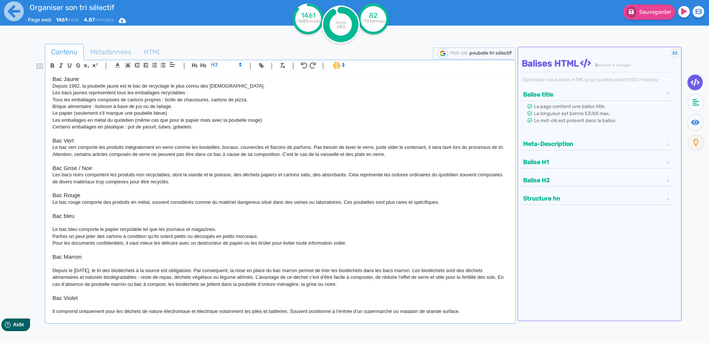
click at [65, 226] on p at bounding box center [280, 222] width 456 height 7
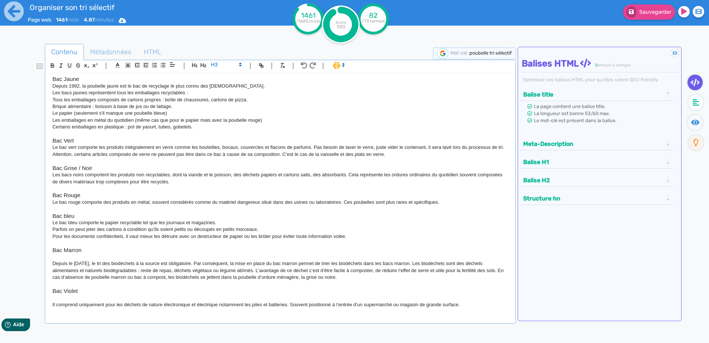
click at [79, 260] on p at bounding box center [280, 256] width 456 height 7
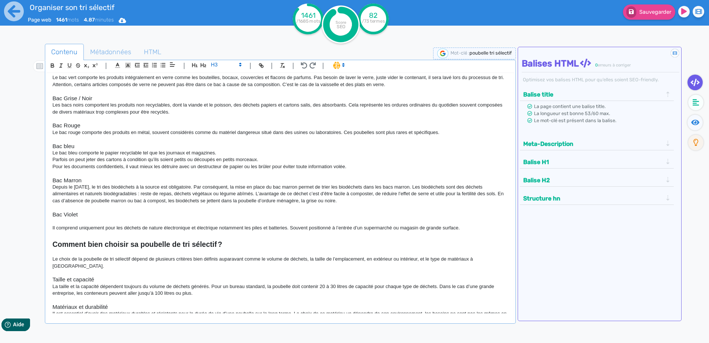
scroll to position [482, 0]
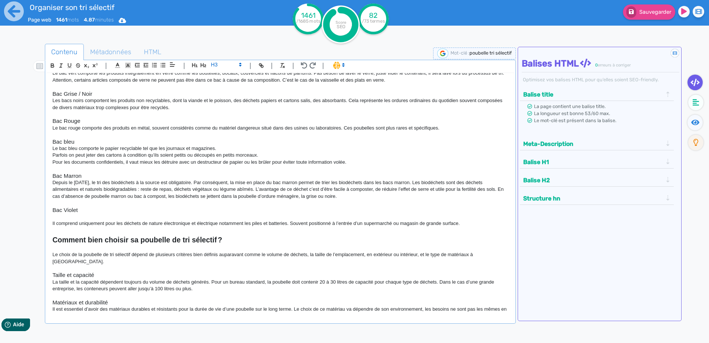
click at [72, 220] on p at bounding box center [280, 216] width 456 height 7
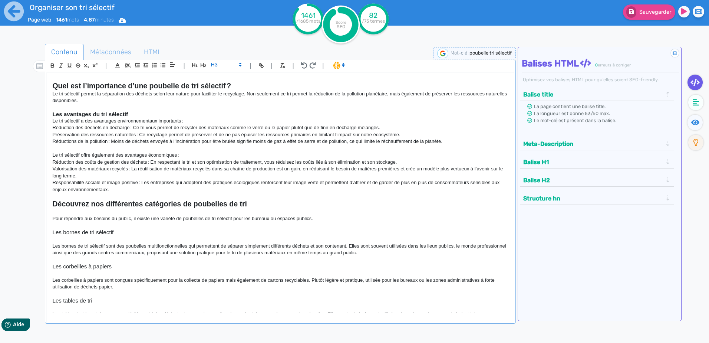
scroll to position [0, 0]
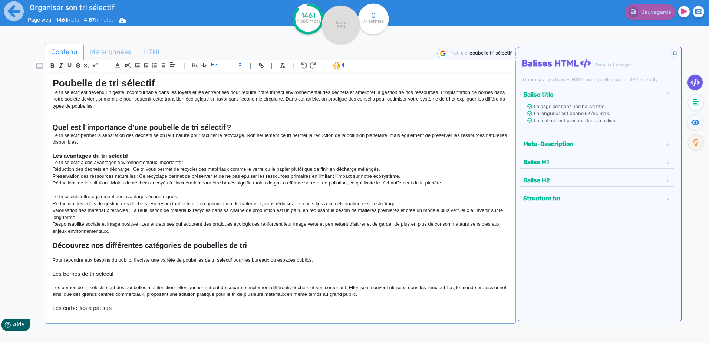
click at [401, 52] on ul "Contenu Métadonnées HTML" at bounding box center [280, 52] width 471 height 17
click at [571, 146] on button "Meta-Description" at bounding box center [593, 144] width 144 height 12
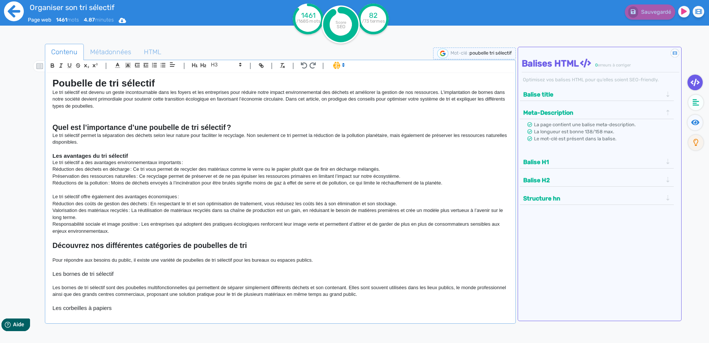
click at [17, 10] on icon at bounding box center [14, 11] width 20 height 20
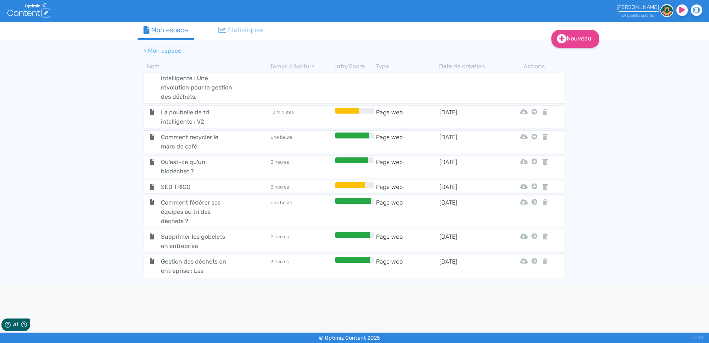
scroll to position [255, 0]
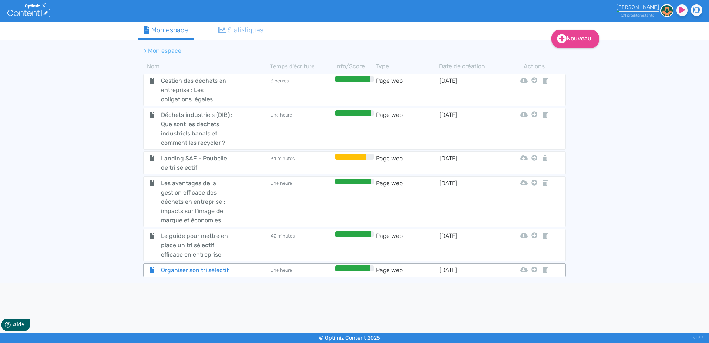
click at [211, 267] on span "Organiser son tri sélectif" at bounding box center [196, 269] width 83 height 9
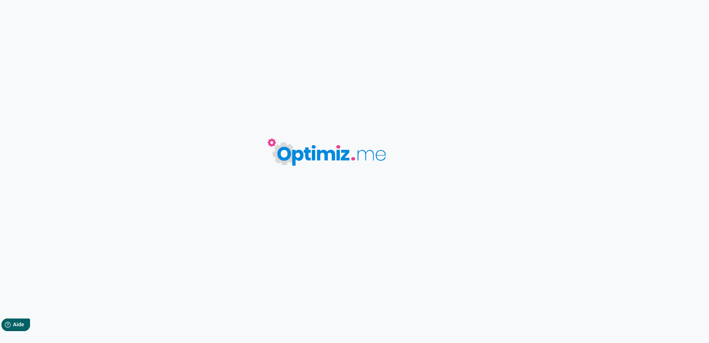
type input "Organiser son tri sélectif"
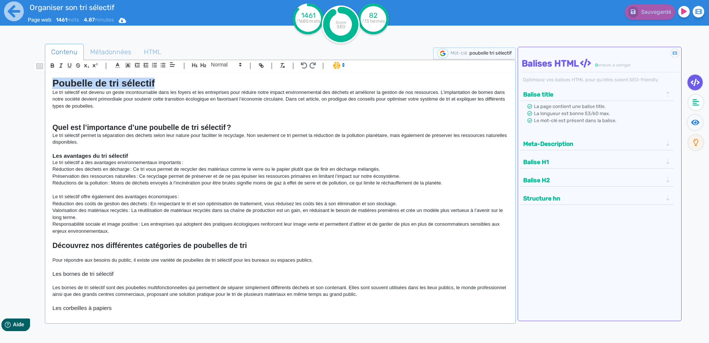
drag, startPoint x: 154, startPoint y: 82, endPoint x: 42, endPoint y: 83, distance: 112.7
click at [42, 83] on div "Contenu Métadonnées HTML | | H3 H4 H5 H6 Normal | | | | Poubelle de tri sélecti…" at bounding box center [365, 215] width 687 height 347
click at [113, 104] on p "Le tri sélectif est devenu un geste incontournable dans les foyers et les entre…" at bounding box center [280, 99] width 456 height 20
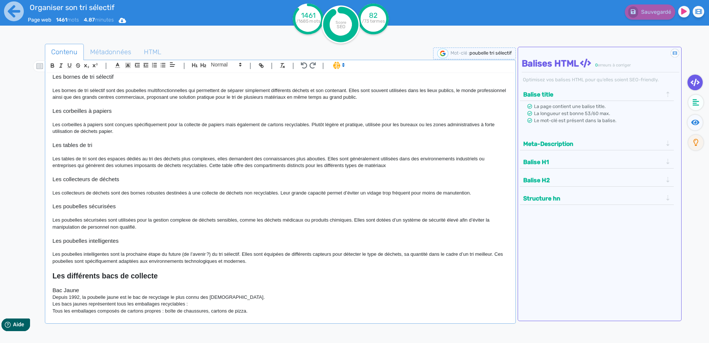
scroll to position [659, 0]
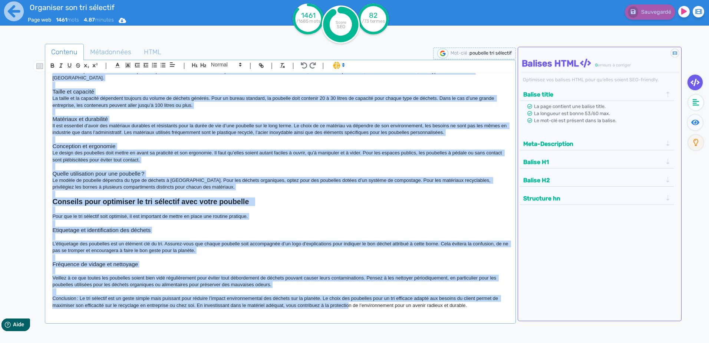
drag, startPoint x: 50, startPoint y: 80, endPoint x: 349, endPoint y: 406, distance: 442.0
click at [349, 342] on html "Organiser son tri sélectif Page web 1461 mots 4.87 minutes Html Pdf Word 1461 /…" at bounding box center [354, 171] width 709 height 343
copy div "Loremips do sit ametcons Ad eli seddoeiu tem incidi ut labor etdoloremagnaa eni…"
click at [200, 151] on p "Le design des poubelles doit mettre en avant sa praticité et son ergonomie. Il …" at bounding box center [280, 156] width 456 height 14
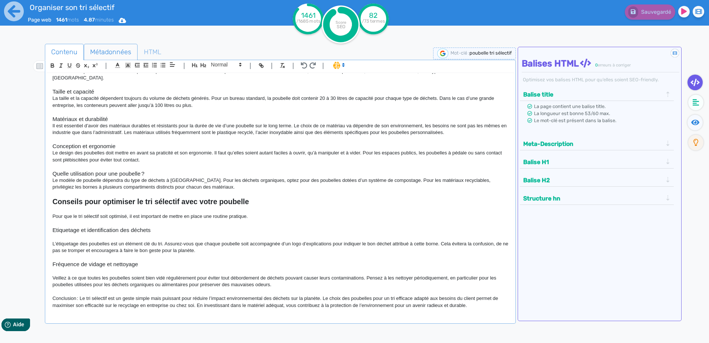
click at [109, 49] on span "Métadonnées" at bounding box center [110, 52] width 53 height 20
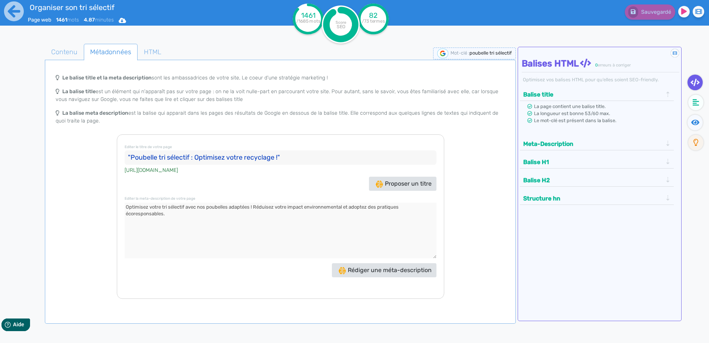
drag, startPoint x: 171, startPoint y: 216, endPoint x: 106, endPoint y: 191, distance: 69.5
click at [106, 191] on div "Le balise title et la meta description sont les ambassadrices de votre site, Le…" at bounding box center [280, 184] width 468 height 228
click at [303, 161] on input ""Poubelle tri sélectif : Optimisez votre recyclage !"" at bounding box center [281, 157] width 312 height 15
drag, startPoint x: 289, startPoint y: 159, endPoint x: 92, endPoint y: 159, distance: 196.5
click at [92, 159] on div "Le balise title et la meta description sont les ambassadrices de votre site, Le…" at bounding box center [280, 184] width 468 height 228
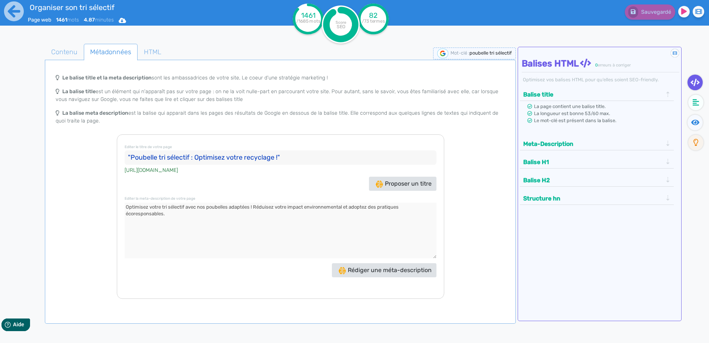
click at [90, 139] on div "Le balise title et la meta description sont les ambassadrices de votre site, Le…" at bounding box center [280, 184] width 468 height 228
click at [66, 53] on span "Contenu" at bounding box center [64, 52] width 38 height 20
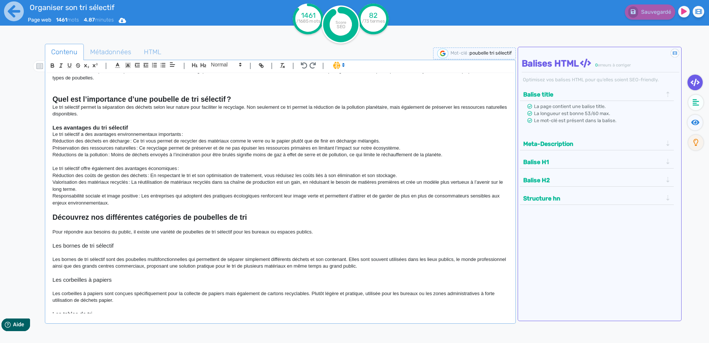
scroll to position [0, 0]
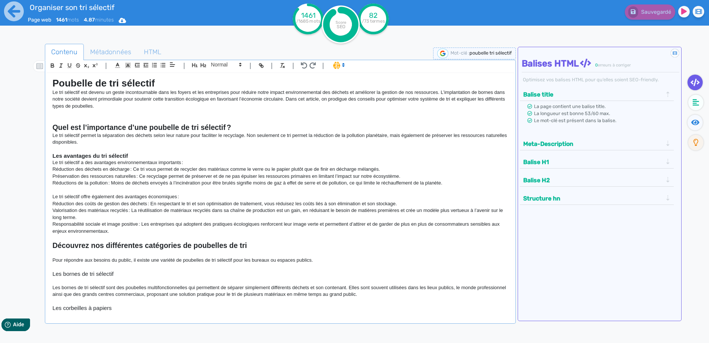
click at [365, 15] on circle at bounding box center [373, 18] width 31 height 31
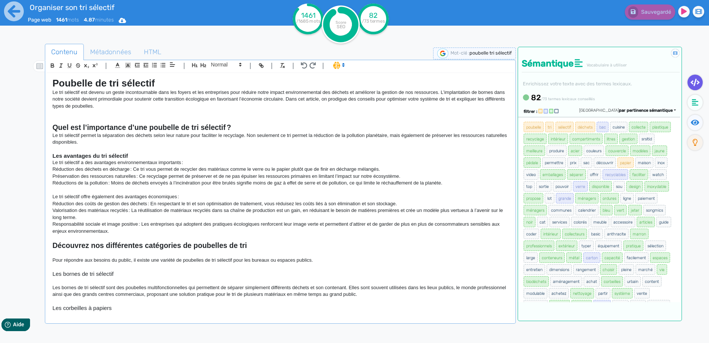
click at [535, 123] on span "poubelle" at bounding box center [534, 127] width 20 height 10
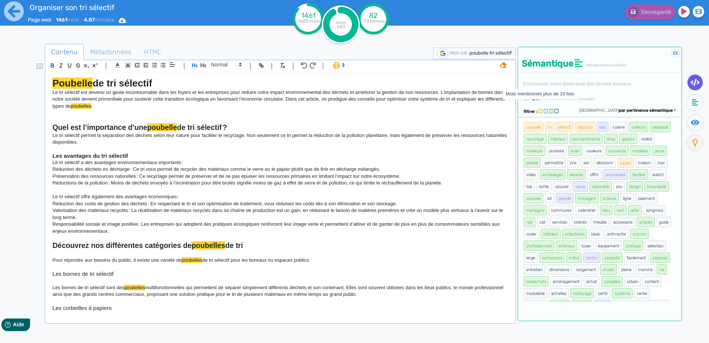
click at [539, 109] on icon at bounding box center [540, 111] width 4 height 4
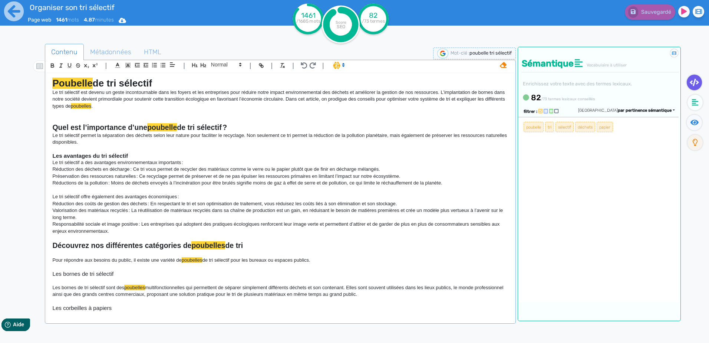
click at [539, 109] on icon at bounding box center [540, 111] width 4 height 4
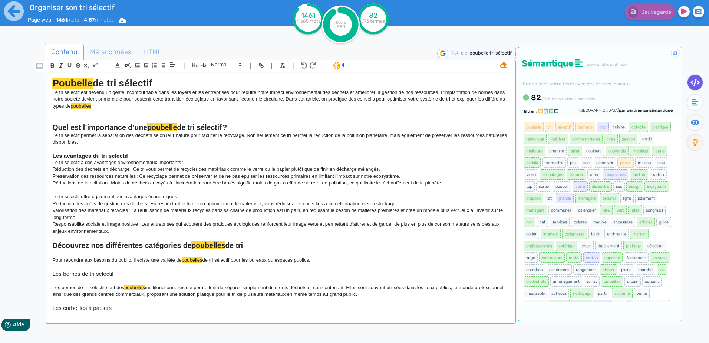
click at [33, 117] on div at bounding box center [33, 215] width 23 height 347
click at [19, 16] on icon at bounding box center [14, 11] width 20 height 20
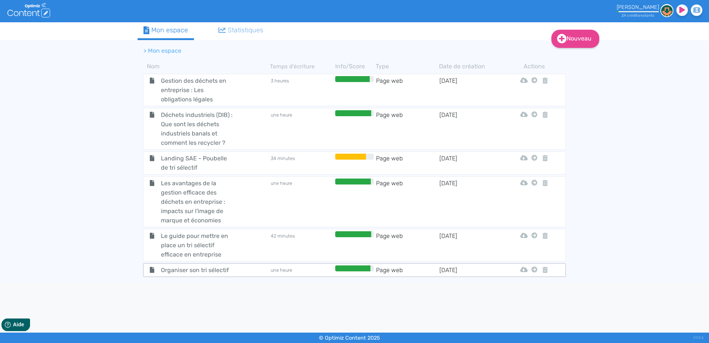
click at [283, 270] on td "une heure" at bounding box center [301, 269] width 63 height 9
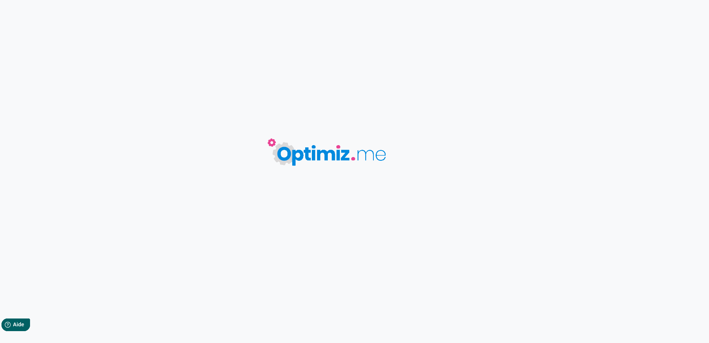
type input "Organiser son tri sélectif"
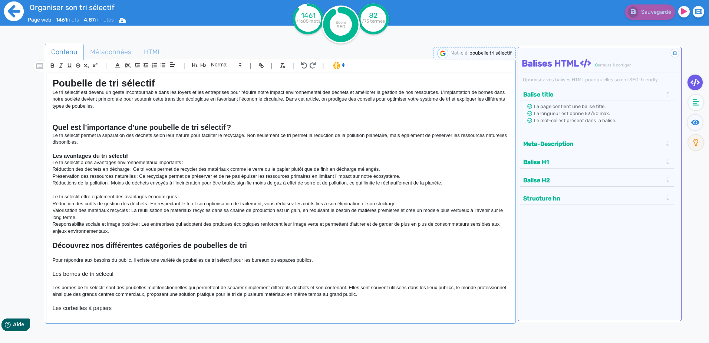
click at [14, 4] on icon at bounding box center [14, 11] width 20 height 20
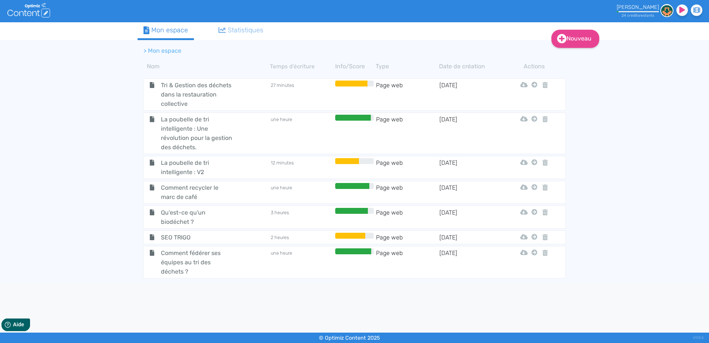
scroll to position [255, 0]
